Goal: Task Accomplishment & Management: Manage account settings

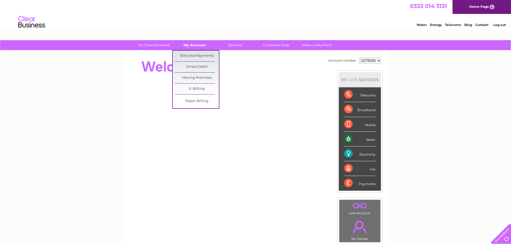
click at [197, 45] on link "My Account" at bounding box center [194, 45] width 44 height 10
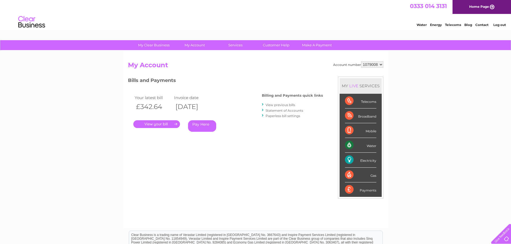
click at [161, 124] on link "." at bounding box center [156, 124] width 47 height 8
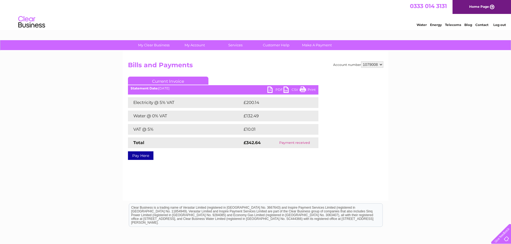
click at [270, 91] on link "PDF" at bounding box center [275, 91] width 16 height 8
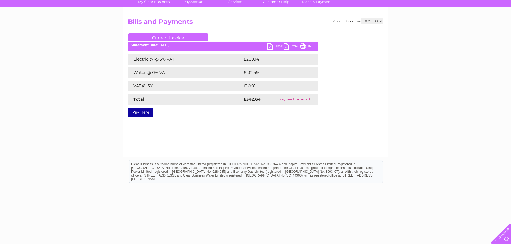
scroll to position [52, 0]
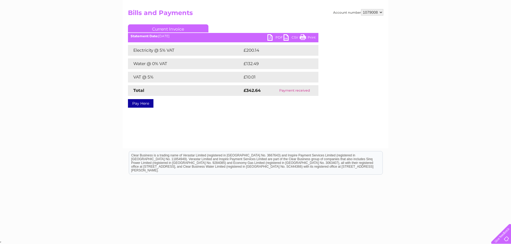
drag, startPoint x: 303, startPoint y: 38, endPoint x: 394, endPoint y: 62, distance: 93.4
click at [303, 38] on link "Print" at bounding box center [308, 38] width 16 height 8
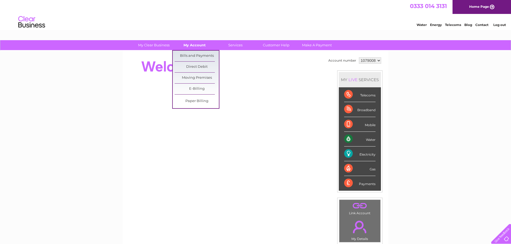
click at [198, 43] on link "My Account" at bounding box center [194, 45] width 44 height 10
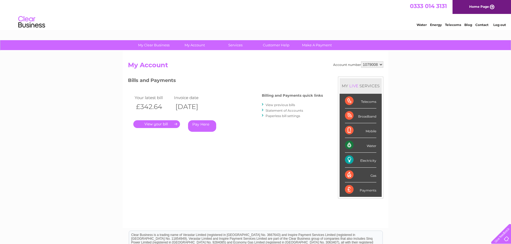
click at [161, 121] on link "." at bounding box center [156, 124] width 47 height 8
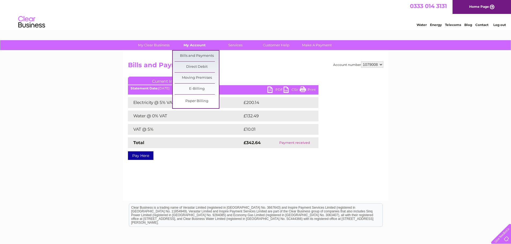
click at [193, 46] on link "My Account" at bounding box center [194, 45] width 44 height 10
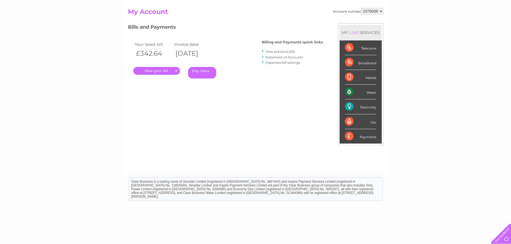
scroll to position [54, 0]
click at [285, 52] on link "View previous bills" at bounding box center [281, 51] width 30 height 4
